Goal: Information Seeking & Learning: Understand process/instructions

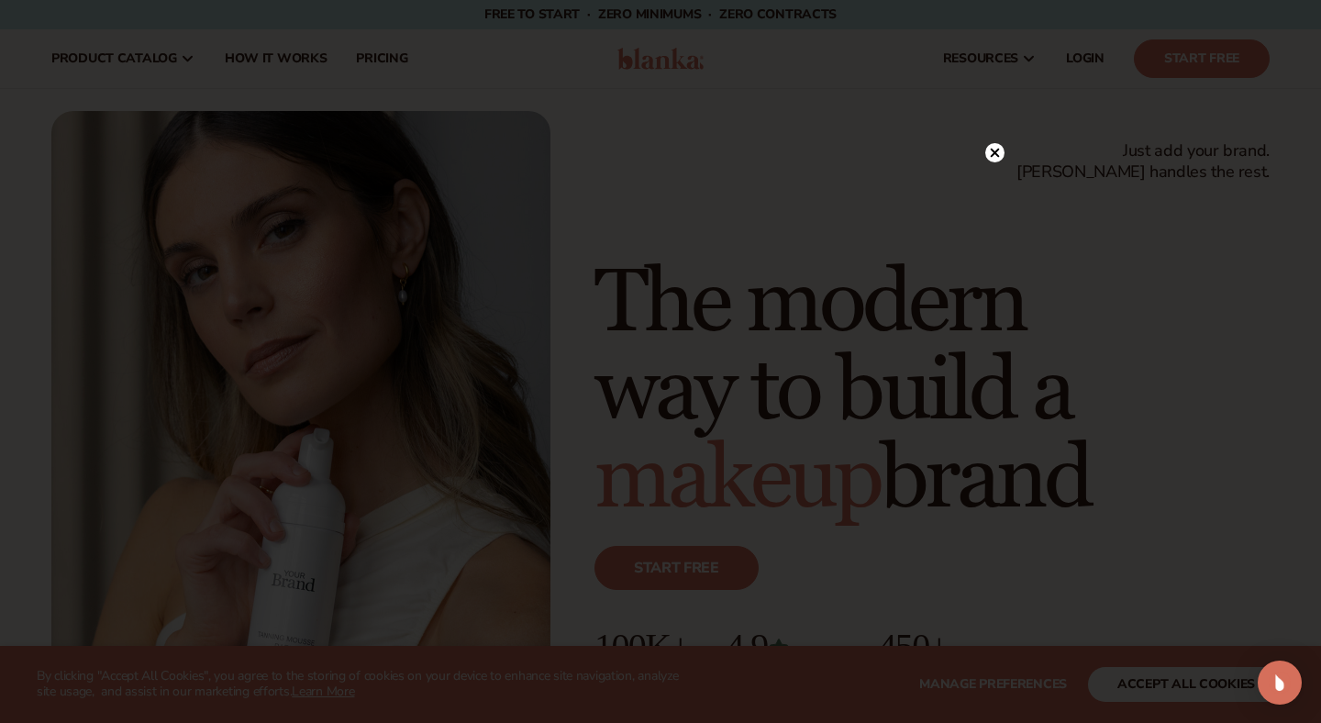
click at [995, 150] on icon at bounding box center [995, 152] width 9 height 9
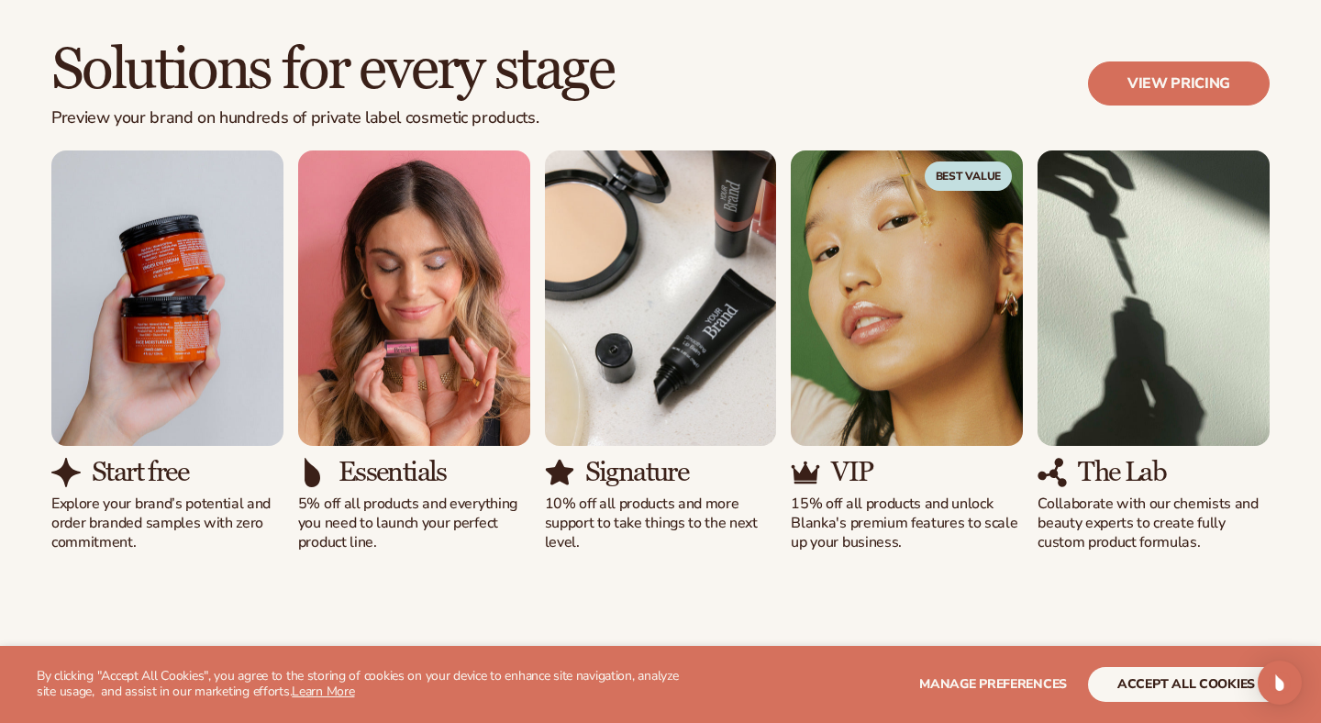
scroll to position [1628, 0]
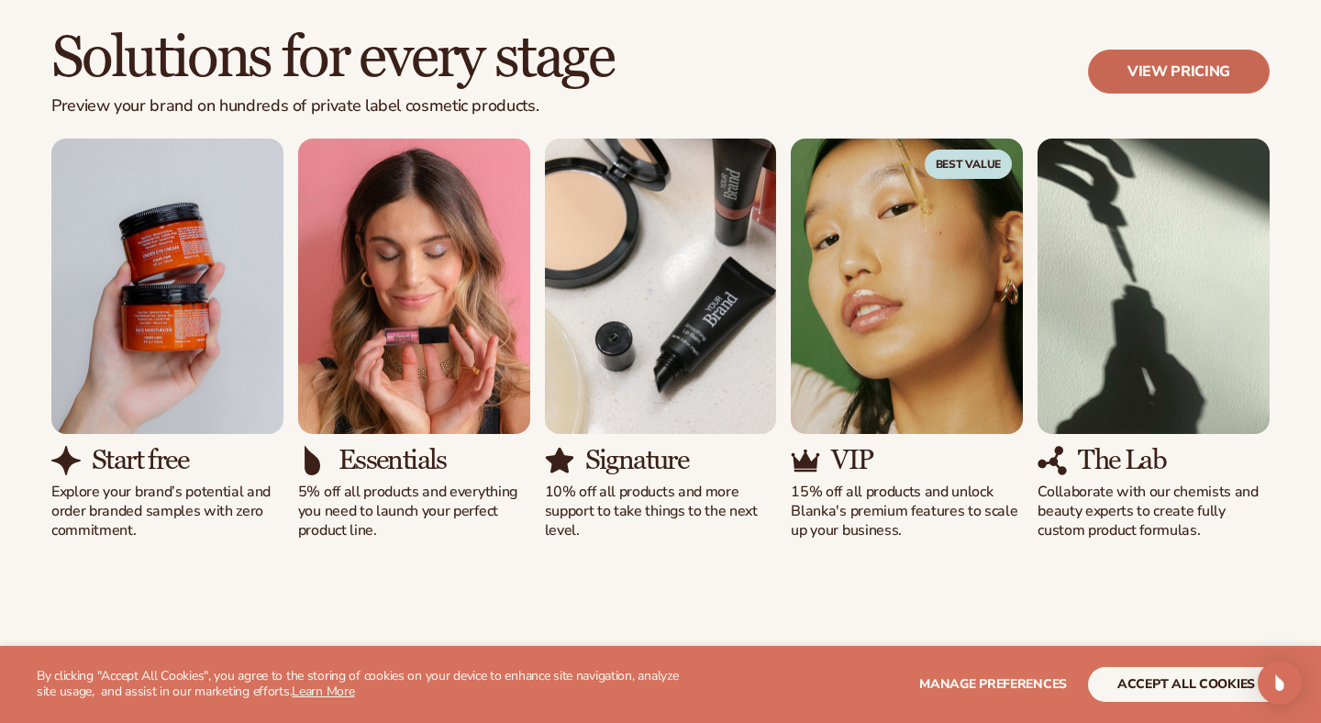
click at [1126, 72] on link "View pricing" at bounding box center [1179, 72] width 182 height 44
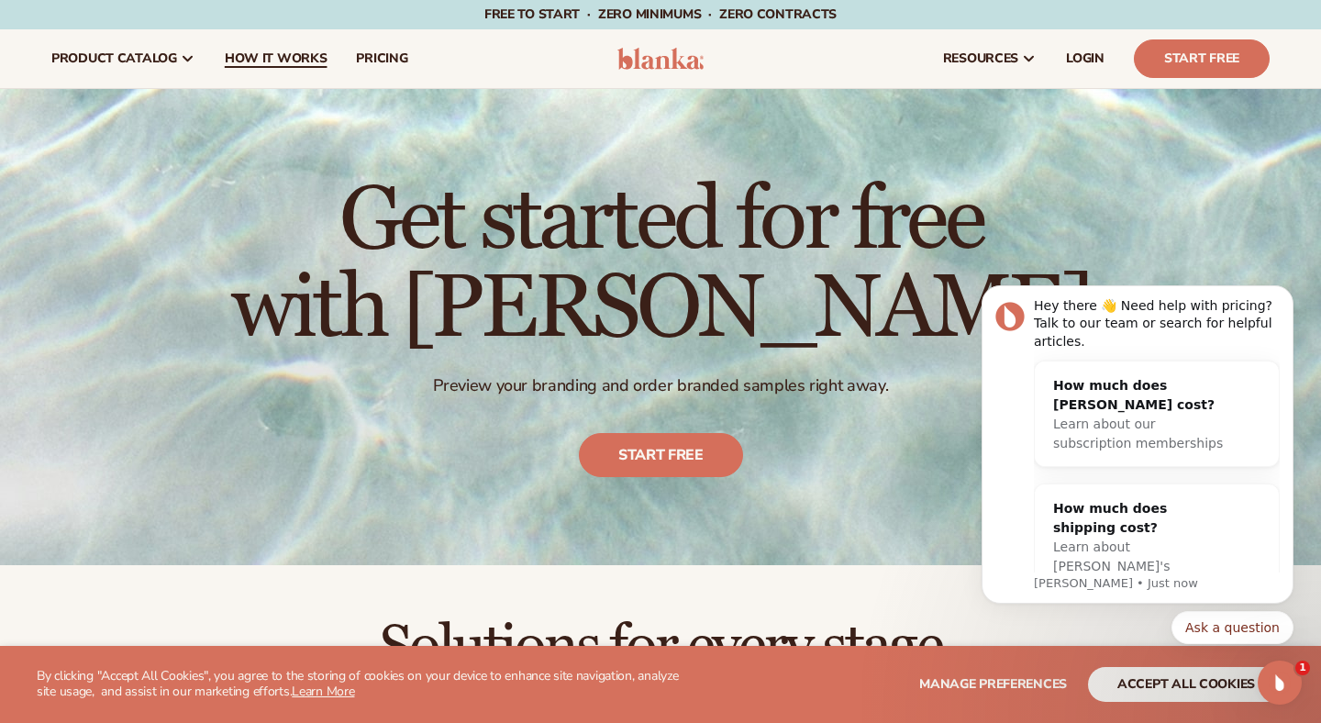
click at [287, 54] on span "How It Works" at bounding box center [276, 58] width 103 height 15
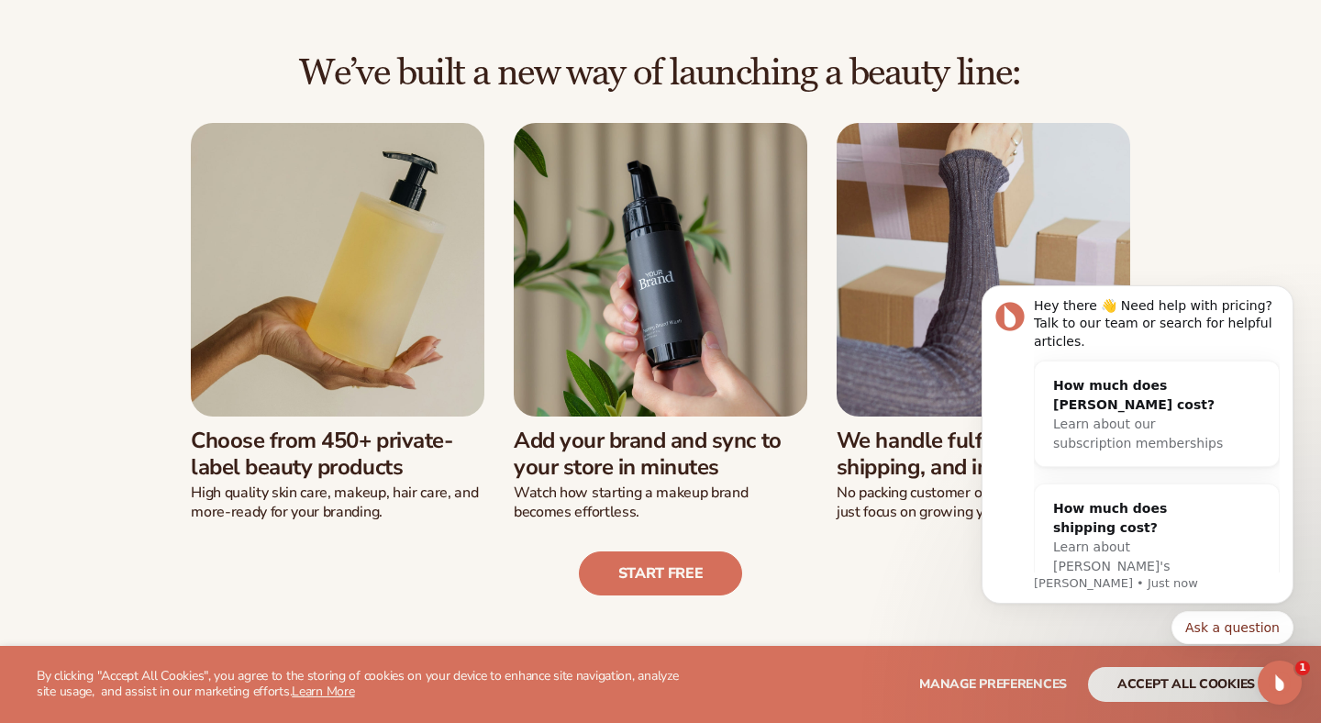
scroll to position [403, 0]
